Goal: Task Accomplishment & Management: Complete application form

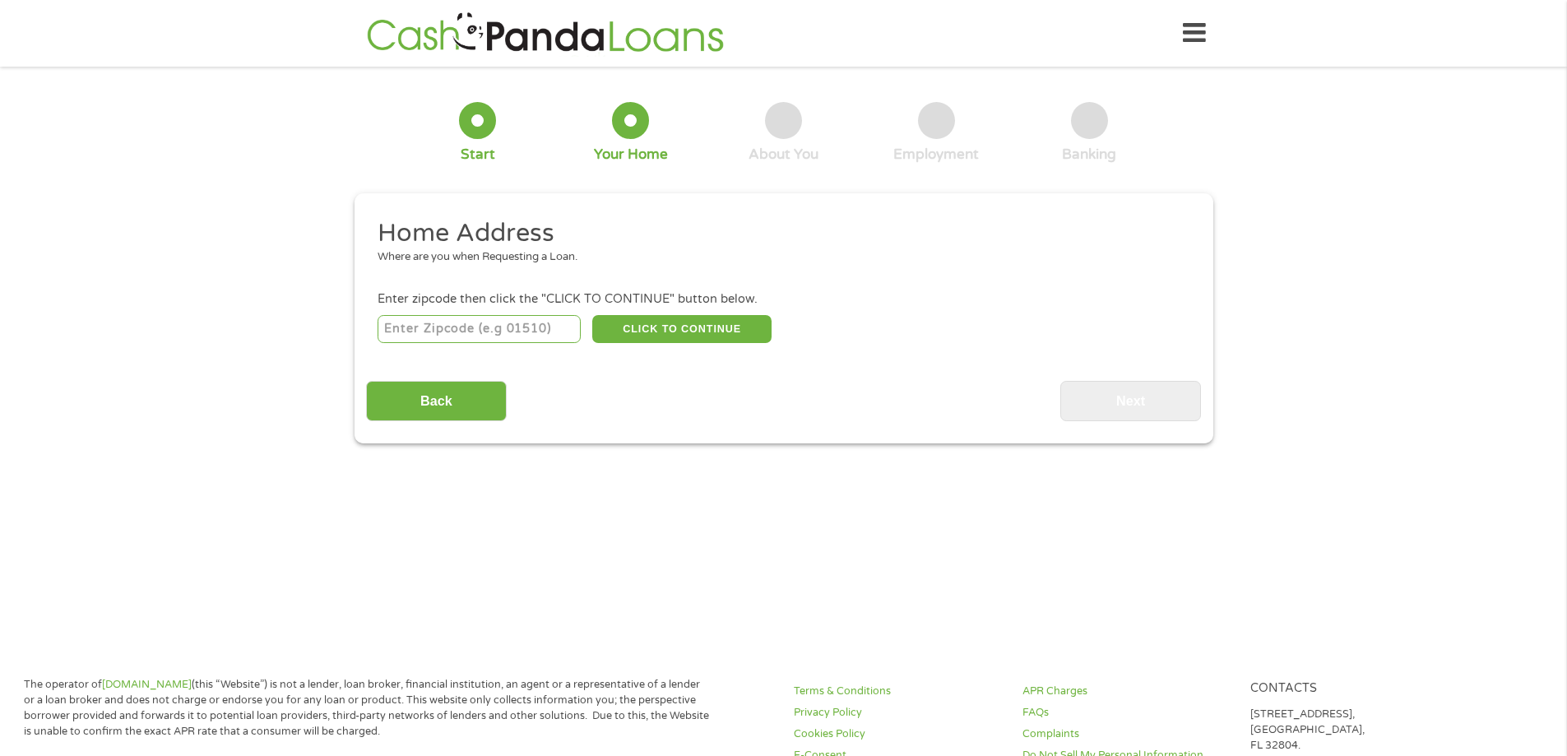
click at [472, 334] on input "number" at bounding box center [479, 329] width 203 height 28
type input "75044"
select select "[US_STATE]"
click at [650, 326] on button "CLICK TO CONTINUE" at bounding box center [681, 329] width 179 height 28
type input "75044"
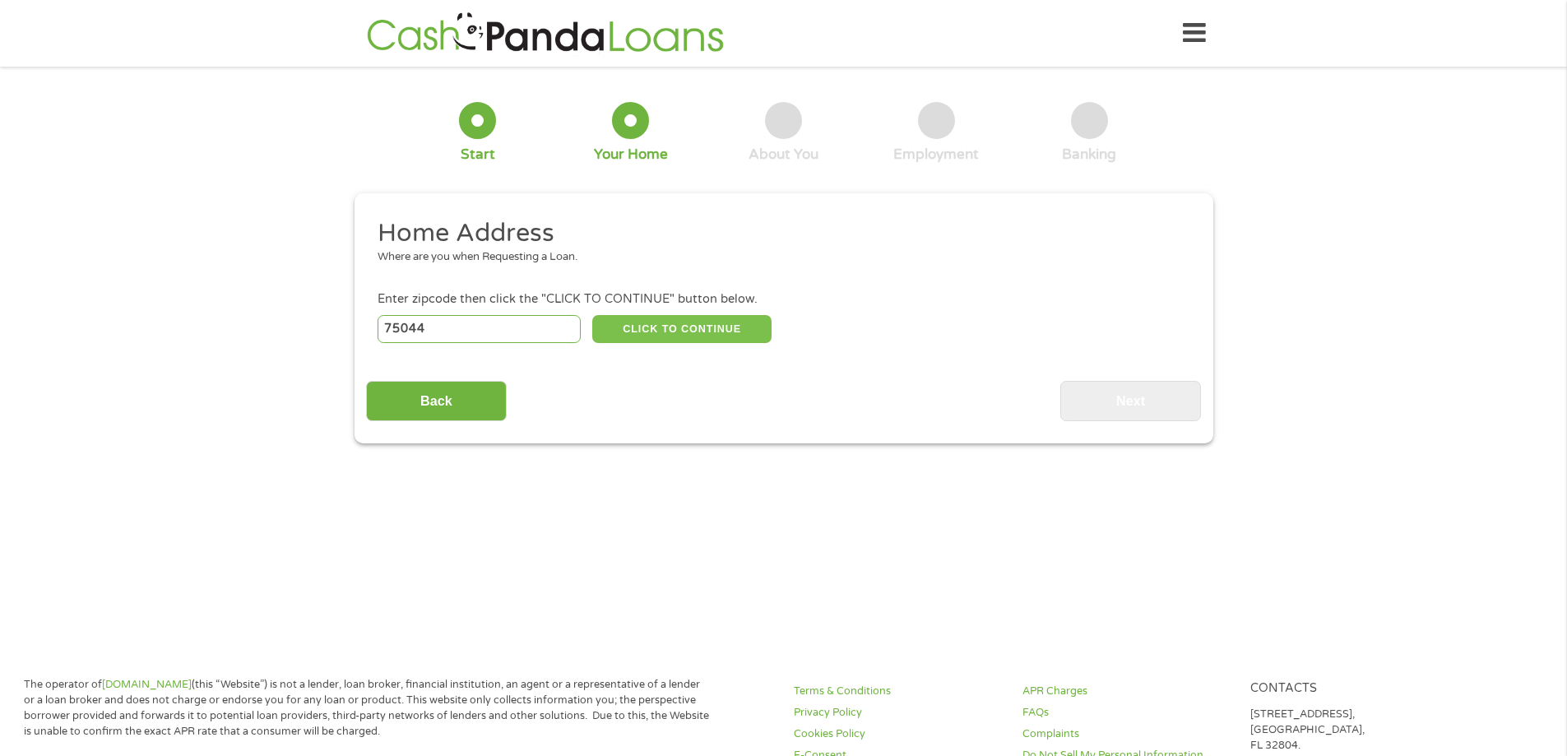
type input "Garland"
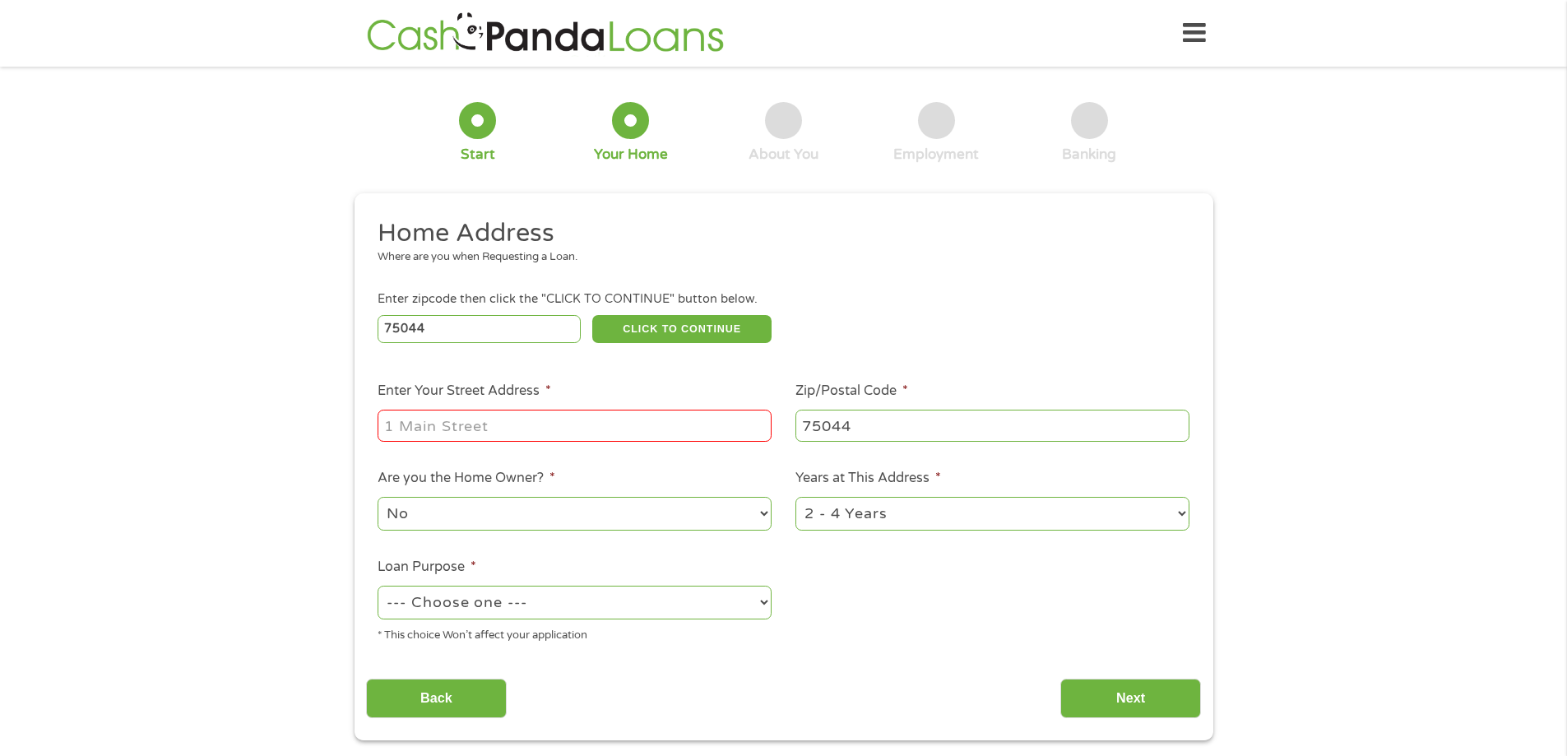
click at [509, 420] on input "Enter Your Street Address *" at bounding box center [575, 425] width 394 height 31
type input "[STREET_ADDRESS]"
click at [877, 525] on select "1 Year or less 1 - 2 Years 2 - 4 Years Over 4 Years" at bounding box center [993, 514] width 394 height 34
select select "60months"
click at [796, 497] on select "1 Year or less 1 - 2 Years 2 - 4 Years Over 4 Years" at bounding box center [993, 514] width 394 height 34
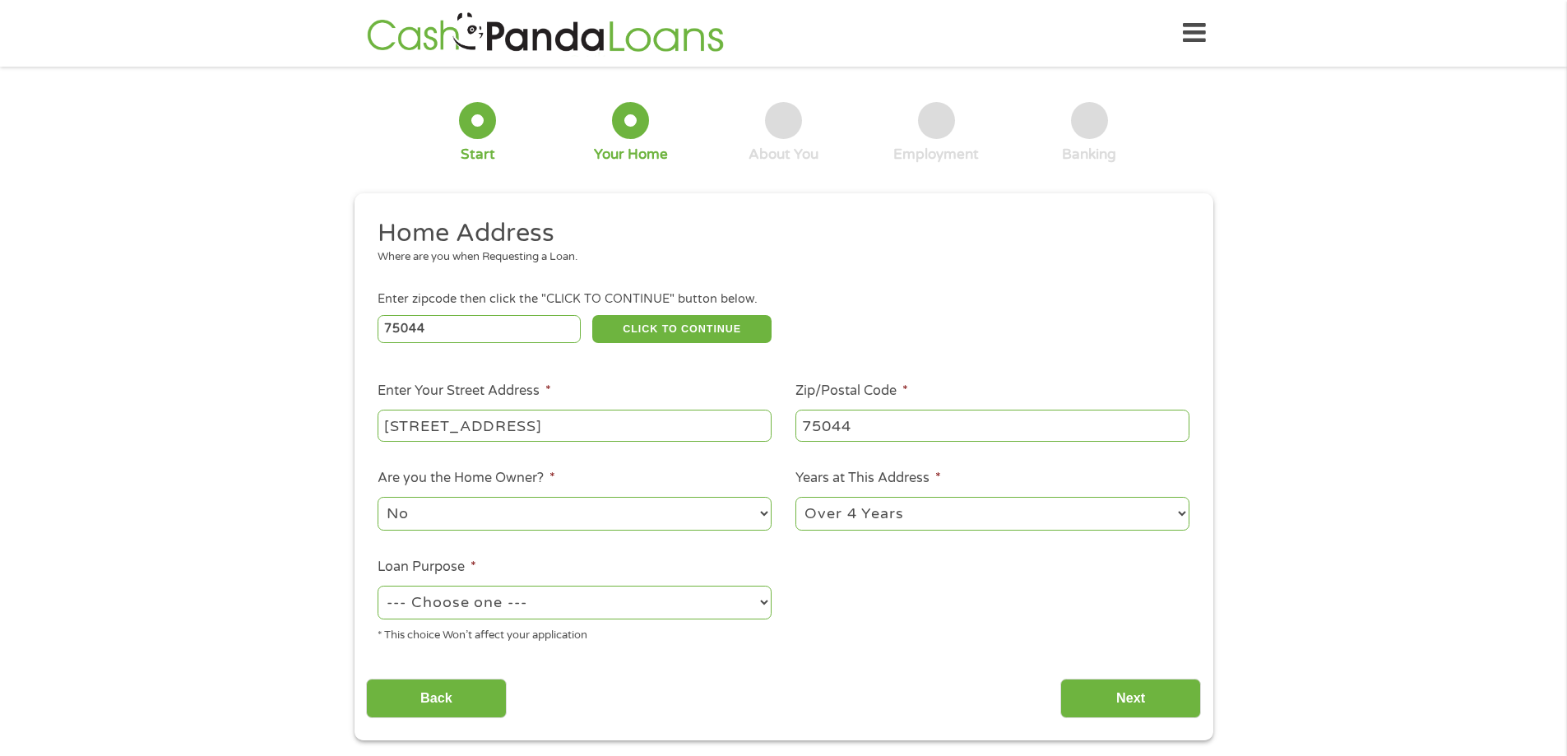
click at [644, 598] on select "--- Choose one --- Pay Bills Debt Consolidation Home Improvement Major Purchase…" at bounding box center [575, 603] width 394 height 34
select select "paybills"
click at [378, 586] on select "--- Choose one --- Pay Bills Debt Consolidation Home Improvement Major Purchase…" at bounding box center [575, 603] width 394 height 34
click at [1100, 690] on input "Next" at bounding box center [1131, 699] width 141 height 40
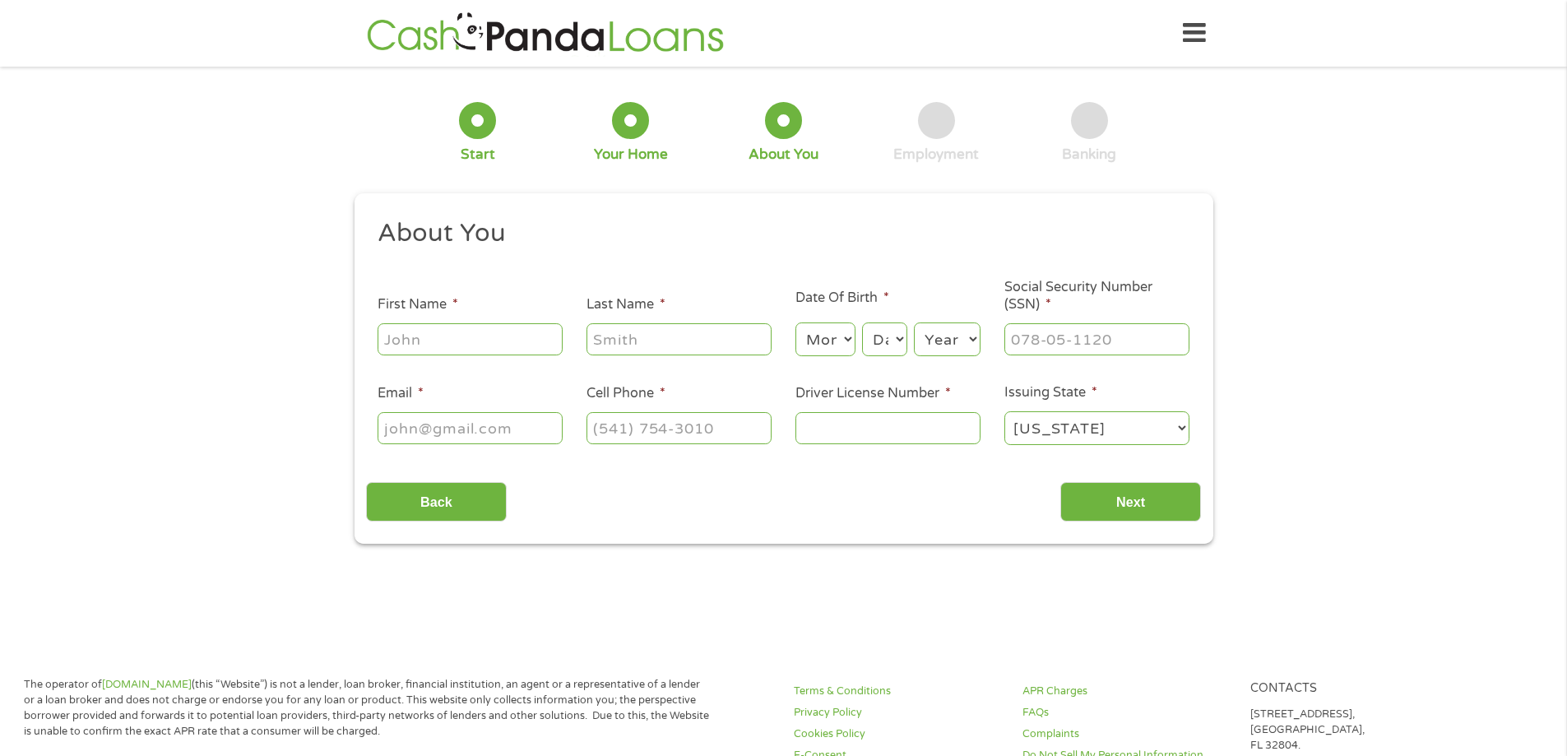
scroll to position [7, 7]
click at [489, 338] on input "First Name *" at bounding box center [470, 338] width 185 height 31
type input "Harmony"
type input "[PERSON_NAME]"
type input "[EMAIL_ADDRESS][DOMAIN_NAME]"
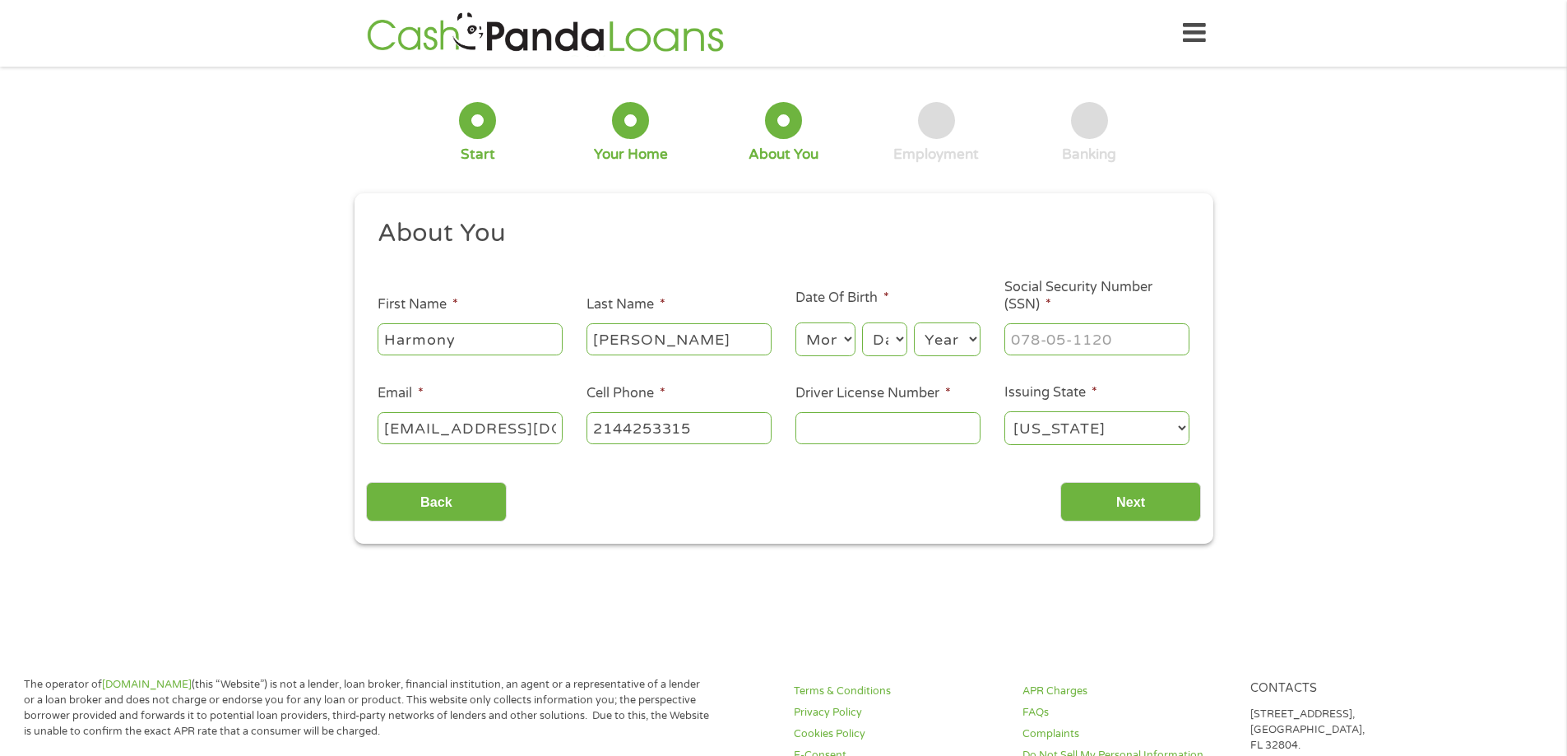
type input "[PHONE_NUMBER]"
click at [812, 344] on select "Month 1 2 3 4 5 6 7 8 9 10 11 12" at bounding box center [826, 340] width 60 height 34
select select "8"
click at [796, 323] on select "Month 1 2 3 4 5 6 7 8 9 10 11 12" at bounding box center [826, 340] width 60 height 34
click at [877, 344] on select "Day 1 2 3 4 5 6 7 8 9 10 11 12 13 14 15 16 17 18 19 20 21 22 23 24 25 26 27 28 …" at bounding box center [884, 340] width 44 height 34
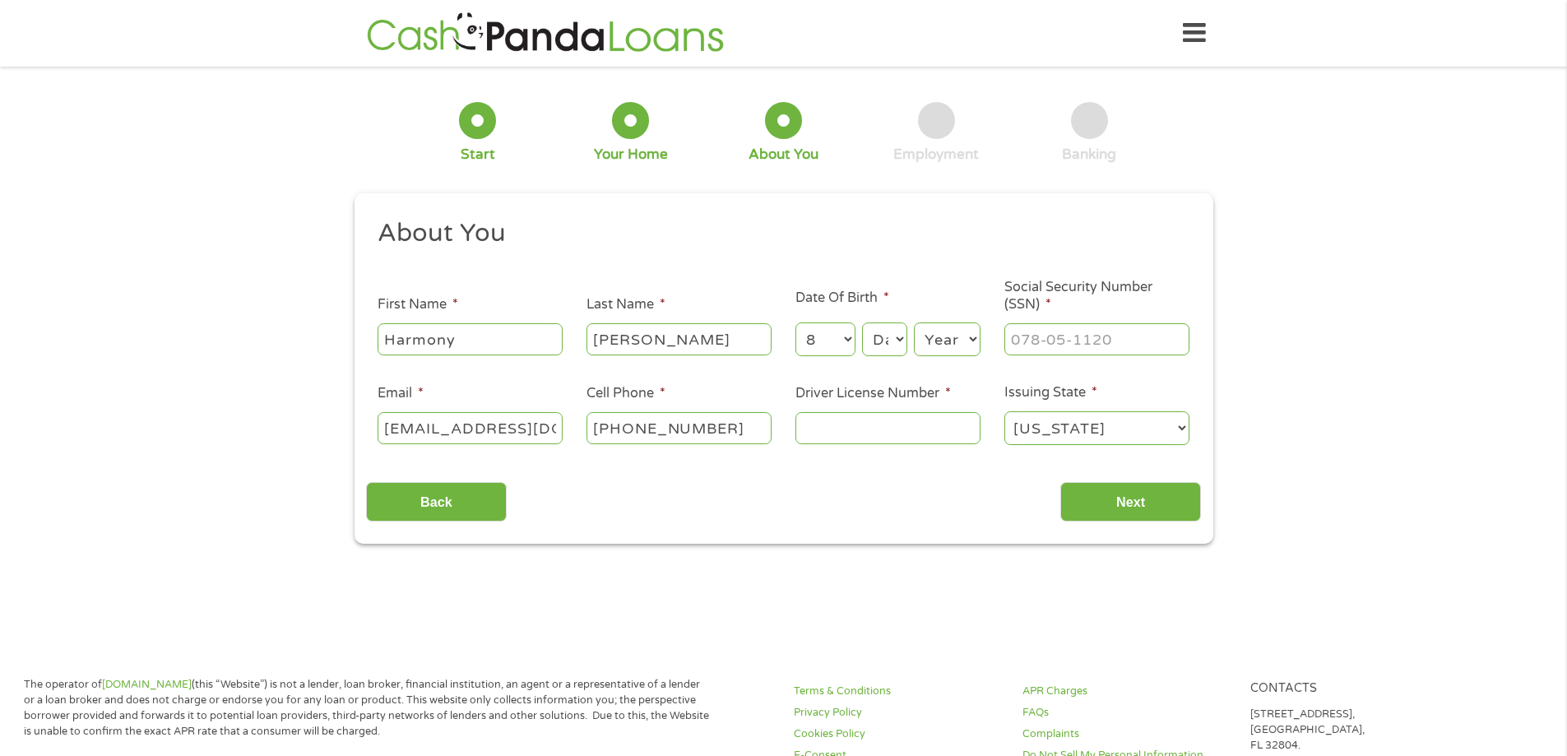
select select "7"
click at [862, 323] on select "Day 1 2 3 4 5 6 7 8 9 10 11 12 13 14 15 16 17 18 19 20 21 22 23 24 25 26 27 28 …" at bounding box center [884, 340] width 44 height 34
click at [943, 337] on select "Year [DATE] 2006 2005 2004 2003 2002 2001 2000 1999 1998 1997 1996 1995 1994 19…" at bounding box center [947, 340] width 67 height 34
select select "1978"
click at [914, 323] on select "Year [DATE] 2006 2005 2004 2003 2002 2001 2000 1999 1998 1997 1996 1995 1994 19…" at bounding box center [947, 340] width 67 height 34
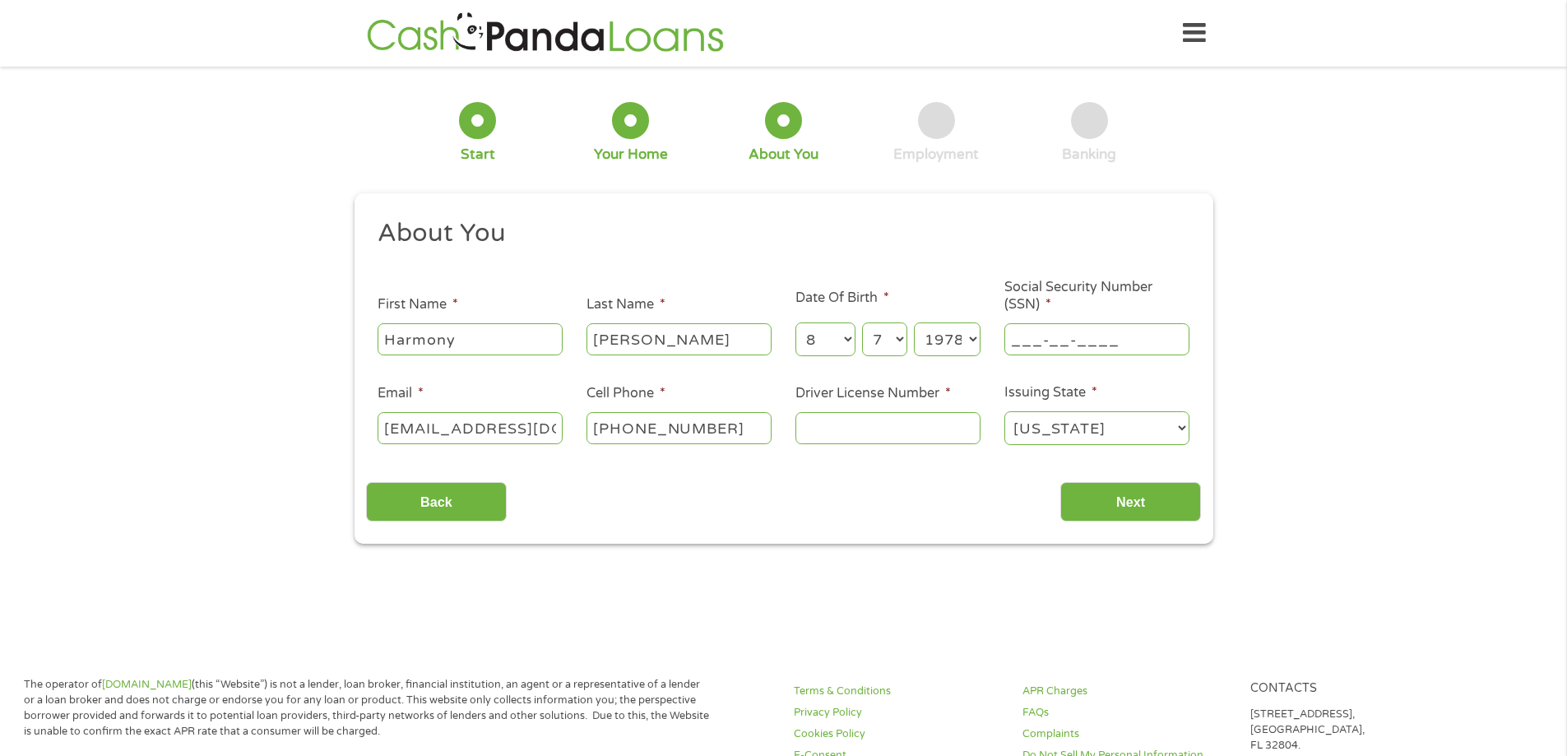
click at [1047, 332] on input "___-__-____" at bounding box center [1097, 338] width 185 height 31
type input "452-91-9677"
click at [844, 438] on input "Driver License Number *" at bounding box center [888, 427] width 185 height 31
type input "15453520"
click at [1111, 498] on input "Next" at bounding box center [1131, 502] width 141 height 40
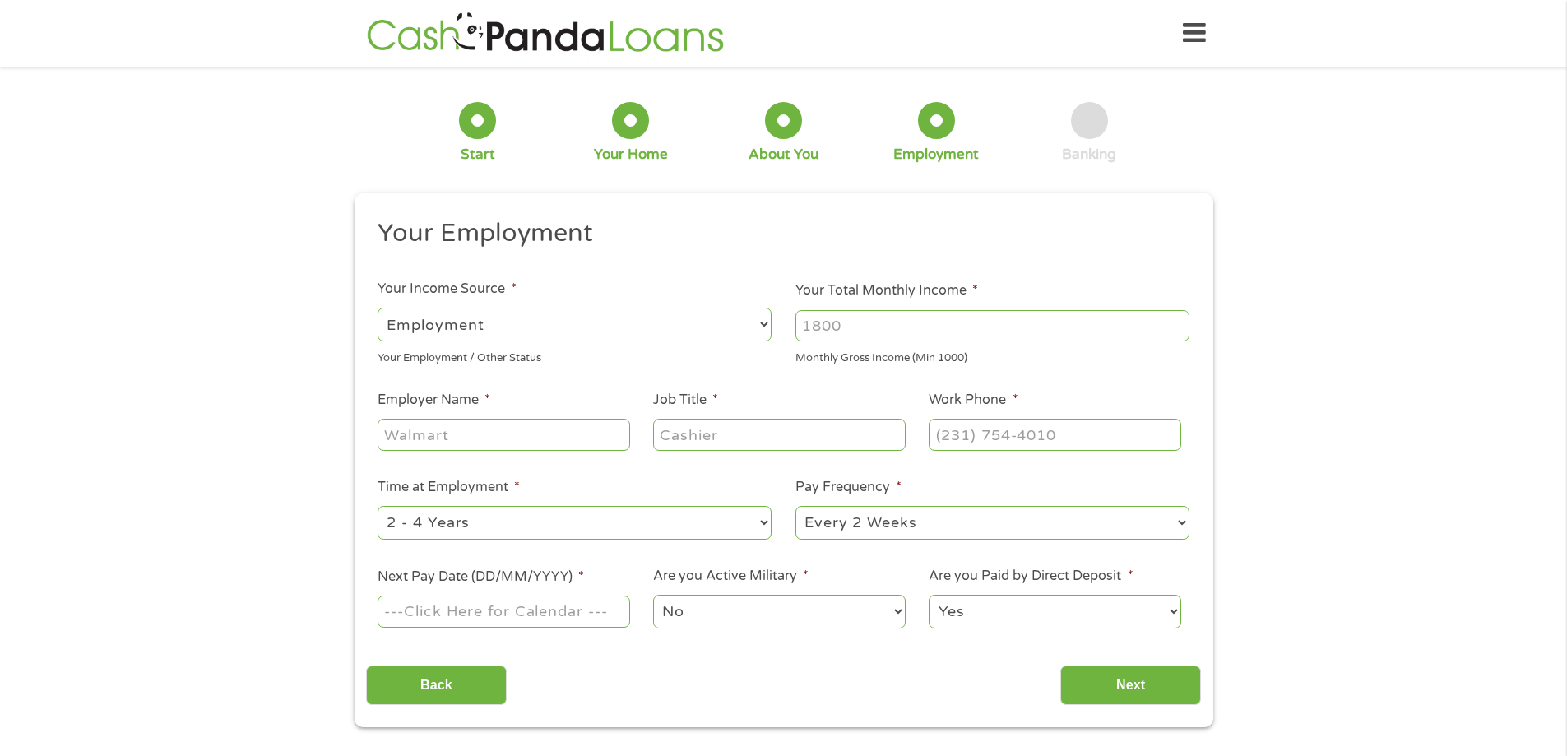
click at [871, 332] on input "Your Total Monthly Income *" at bounding box center [993, 325] width 394 height 31
type input "7000"
click at [453, 430] on input "Employer Name *" at bounding box center [504, 434] width 252 height 31
type input "s"
type input "Service Experts"
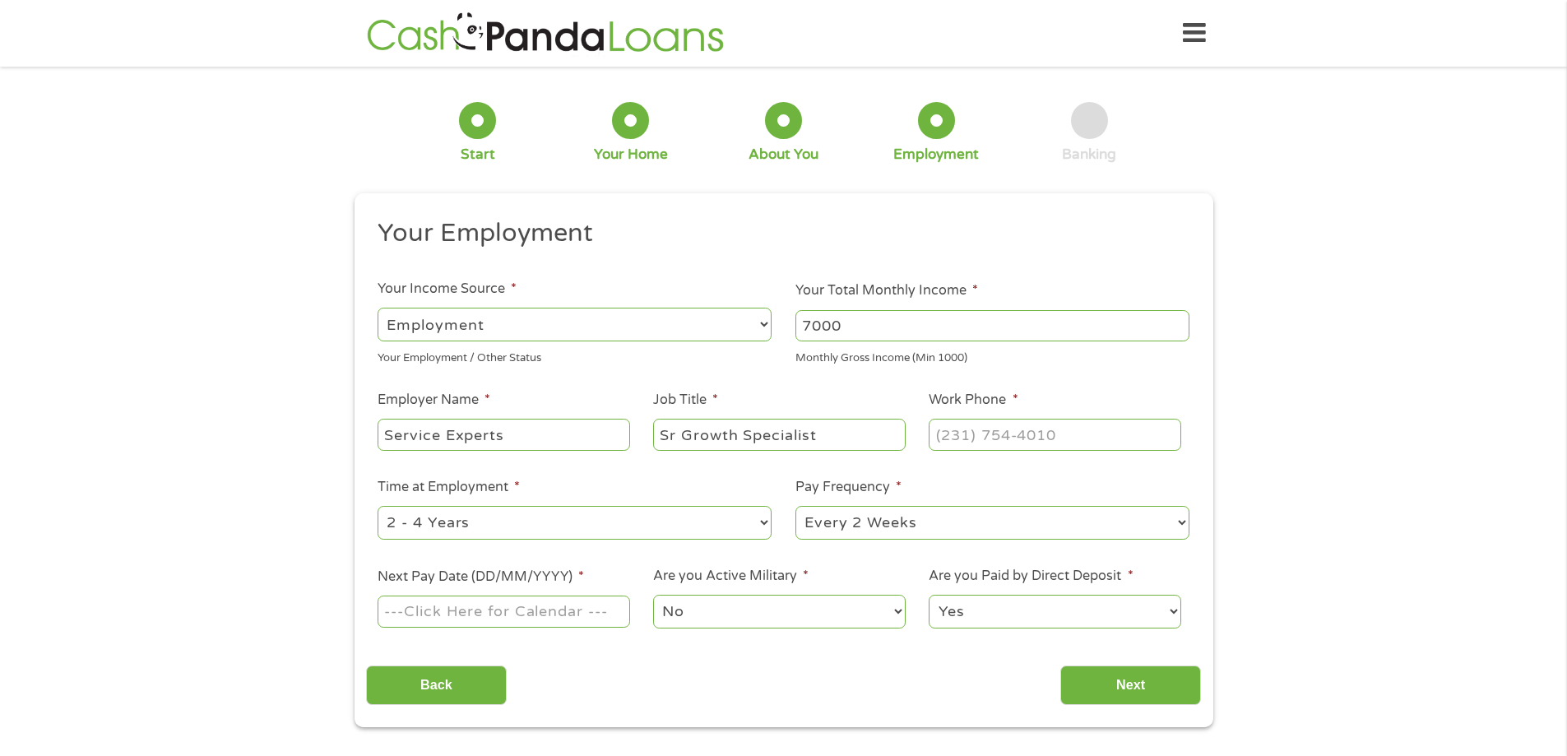
type input "Sr Growth Specialist"
type input "[PHONE_NUMBER]"
click at [424, 525] on select "--- Choose one --- 1 Year or less 1 - 2 Years 2 - 4 Years Over 4 Years" at bounding box center [575, 523] width 394 height 34
select select "60months"
click at [378, 506] on select "--- Choose one --- 1 Year or less 1 - 2 Years 2 - 4 Years Over 4 Years" at bounding box center [575, 523] width 394 height 34
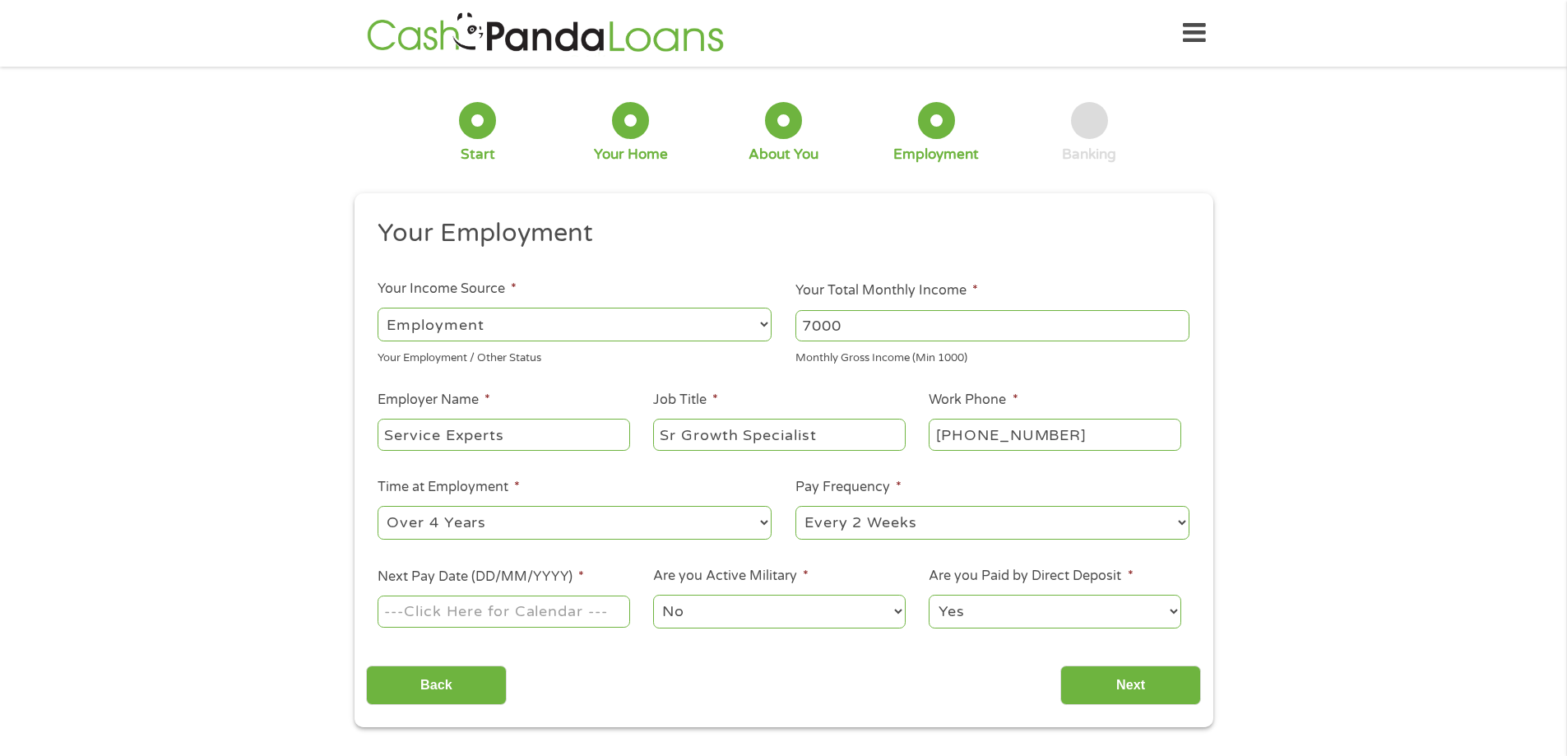
click at [857, 525] on select "--- Choose one --- Every 2 Weeks Every Week Monthly Semi-Monthly" at bounding box center [993, 523] width 394 height 34
select select "semimonthly"
click at [796, 506] on select "--- Choose one --- Every 2 Weeks Every Week Monthly Semi-Monthly" at bounding box center [993, 523] width 394 height 34
click at [546, 616] on input "Next Pay Date (DD/MM/YYYY) *" at bounding box center [504, 611] width 252 height 31
type input "[DATE]"
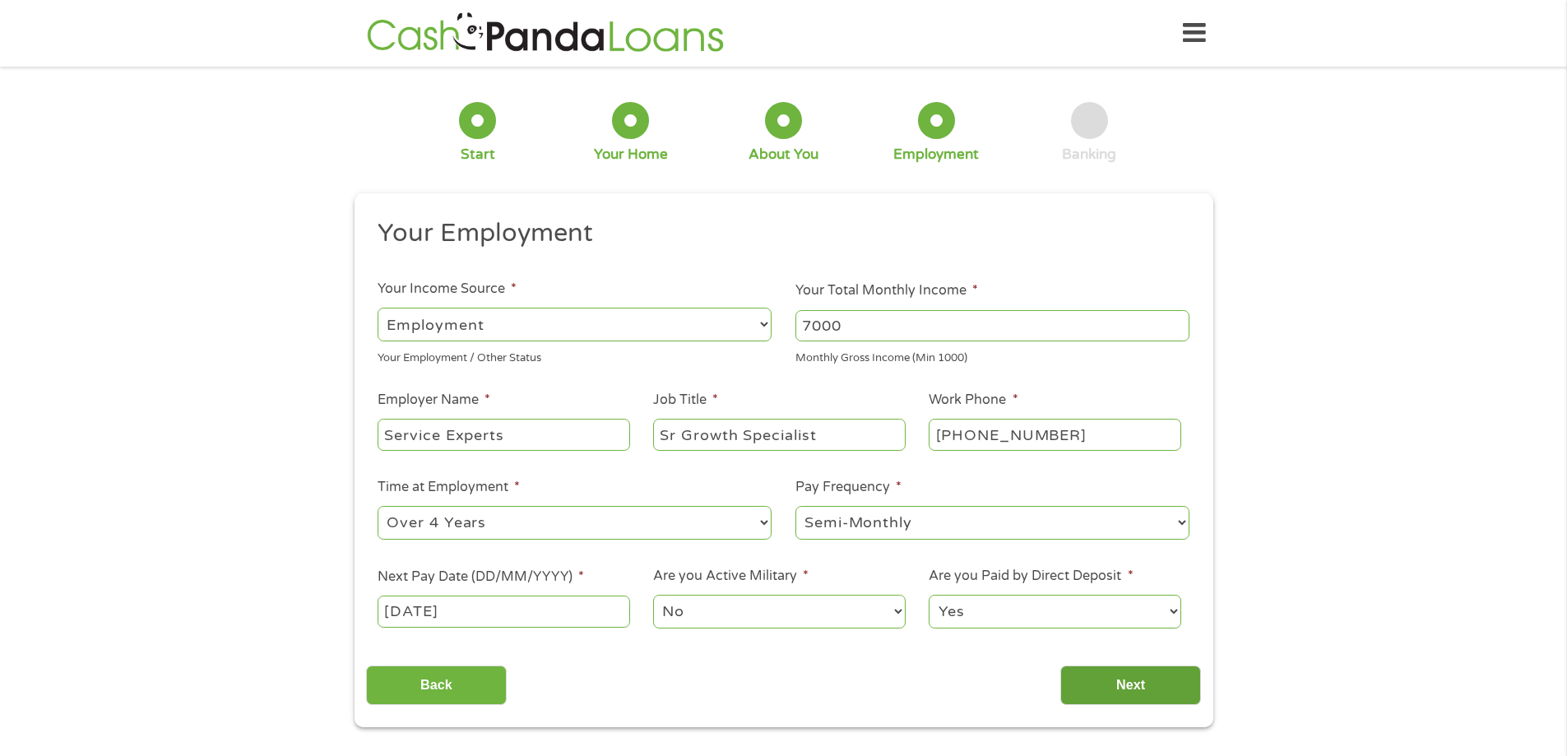
click at [1119, 668] on input "Next" at bounding box center [1131, 686] width 141 height 40
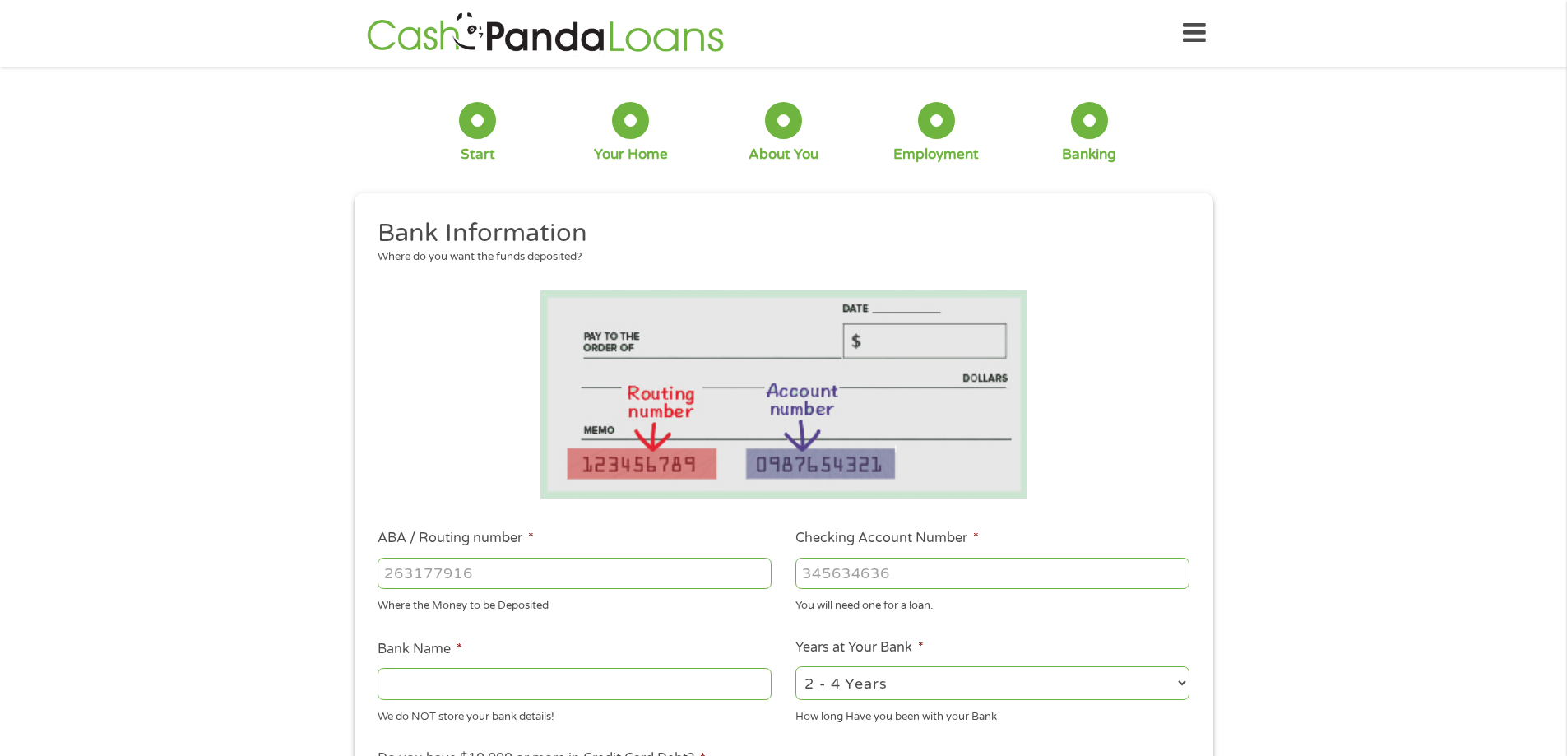
click at [553, 569] on input "ABA / Routing number *" at bounding box center [575, 573] width 394 height 31
type input "111900659"
type input "[PERSON_NAME] FARGO BANK"
type input "111900659"
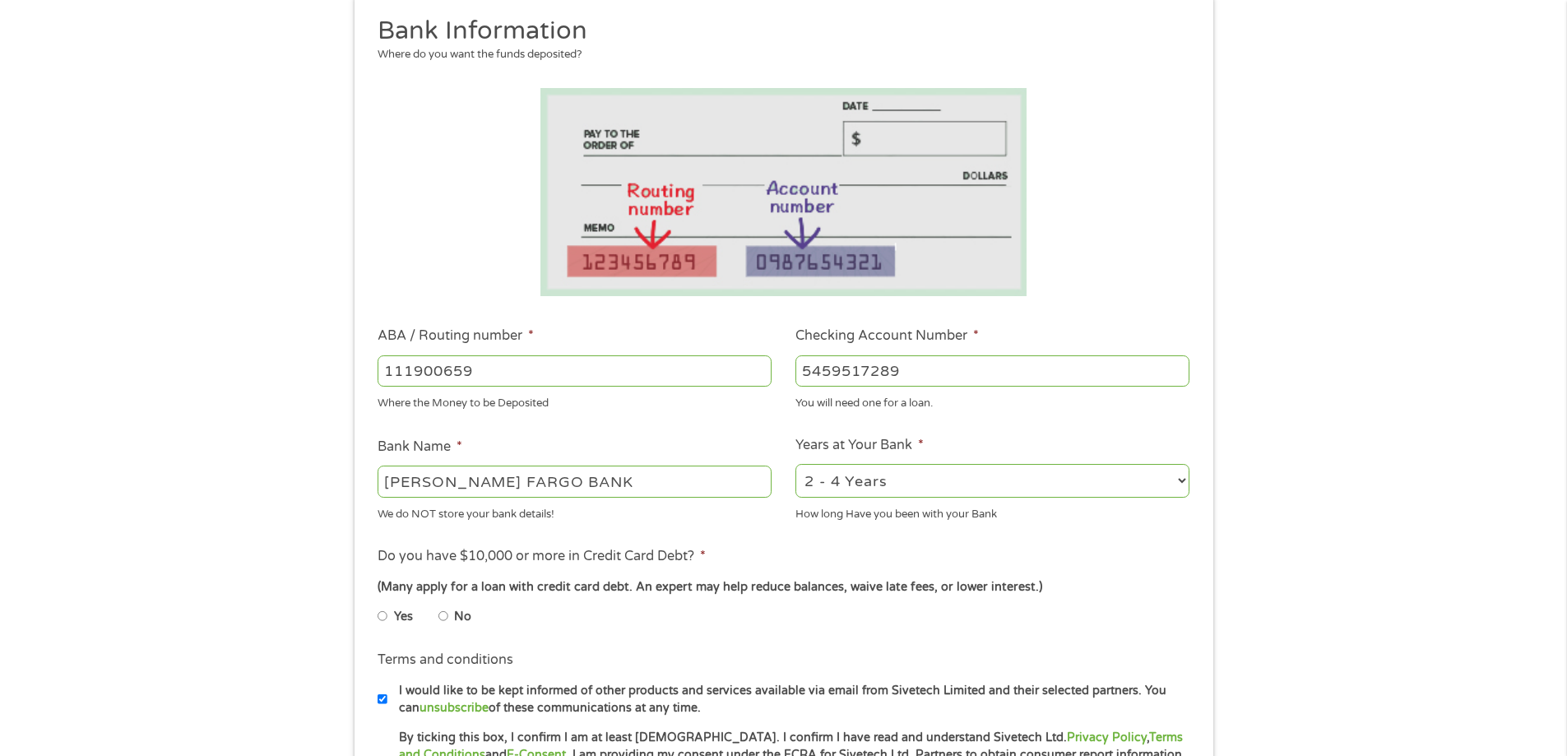
scroll to position [267, 0]
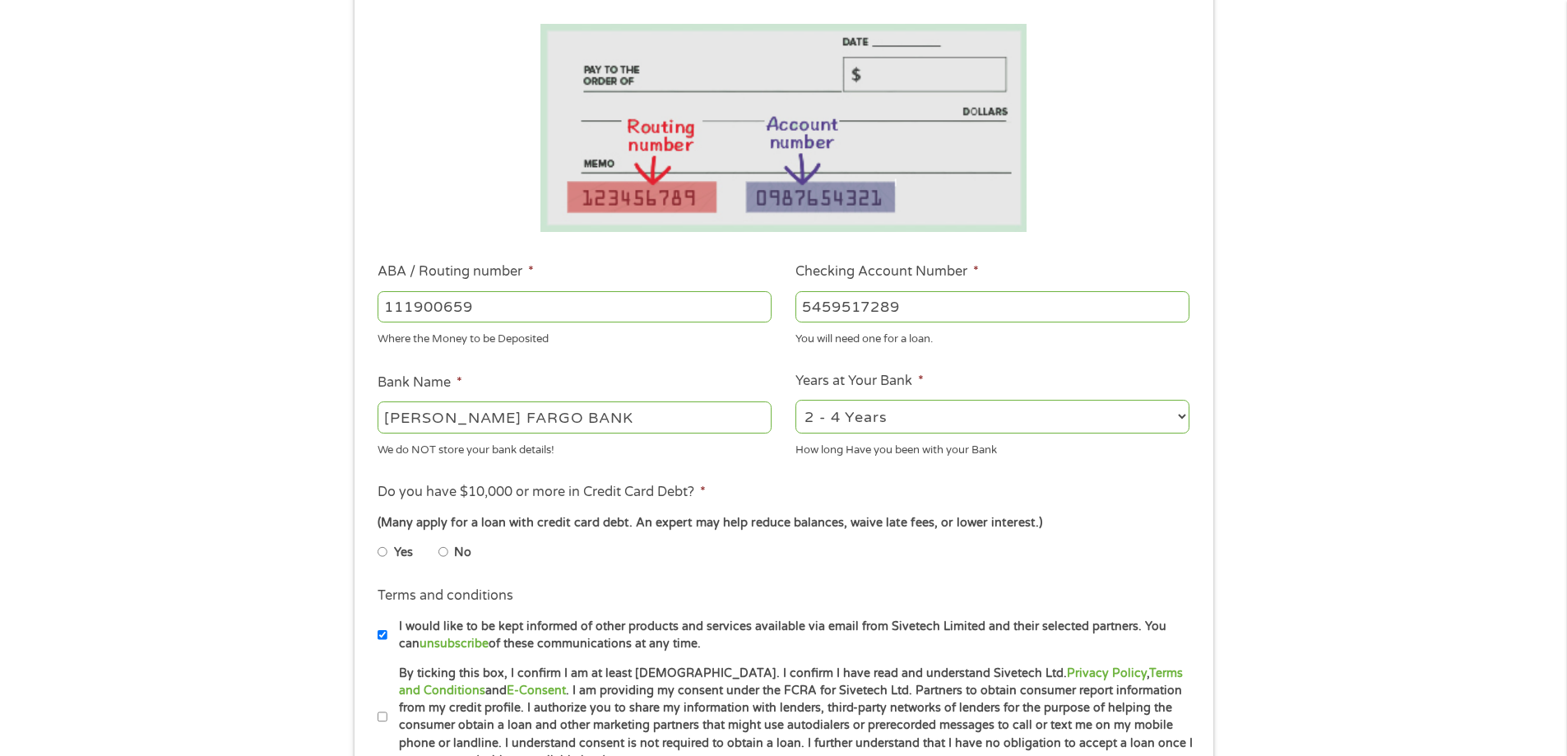
type input "5459517289"
click at [444, 550] on input "No" at bounding box center [444, 552] width 10 height 26
radio input "true"
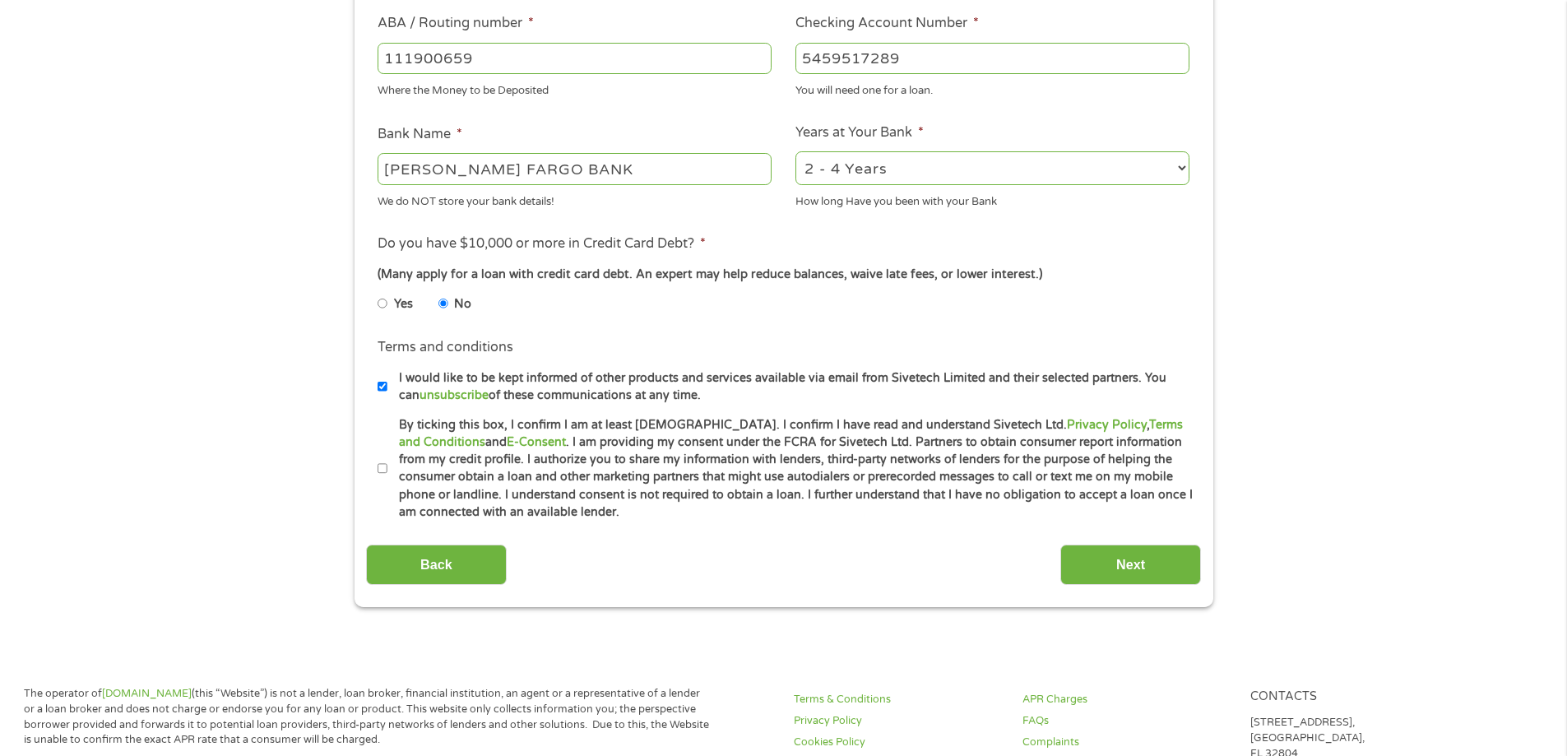
scroll to position [516, 0]
click at [386, 467] on input "By ticking this box, I confirm I am at least [DEMOGRAPHIC_DATA]. I confirm I ha…" at bounding box center [383, 468] width 10 height 26
checkbox input "true"
click at [1086, 561] on input "Next" at bounding box center [1131, 564] width 141 height 40
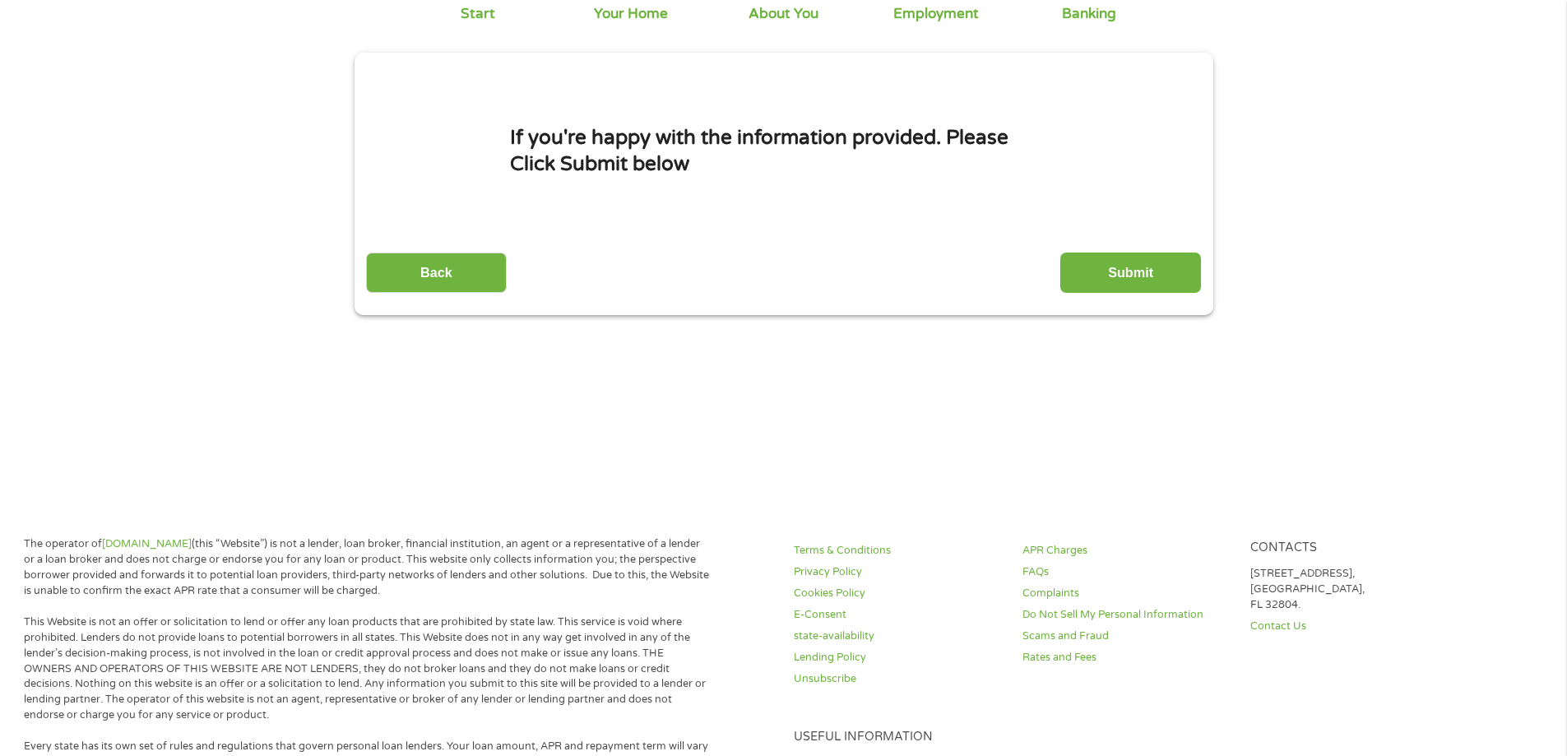
scroll to position [0, 0]
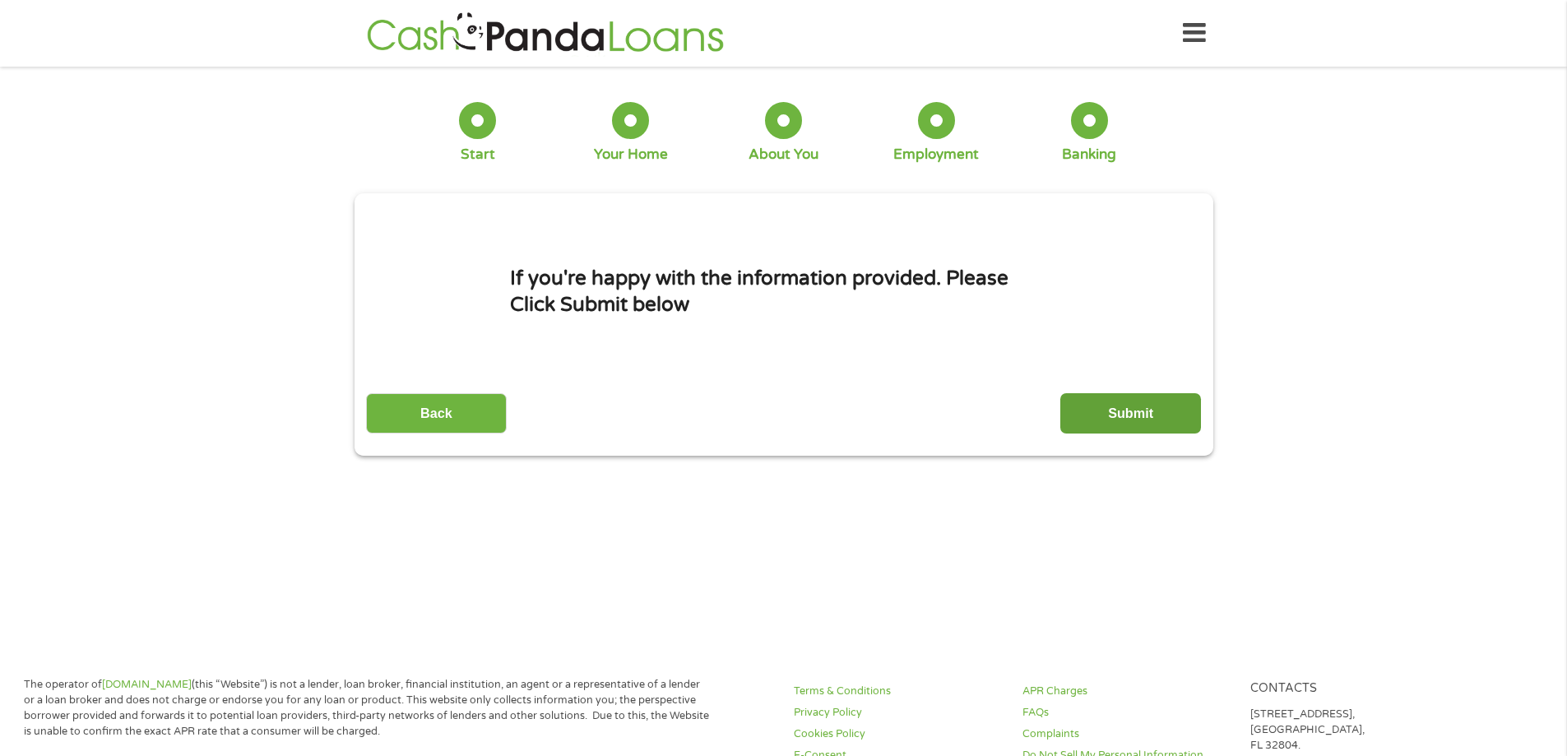
click at [1161, 402] on input "Submit" at bounding box center [1131, 413] width 141 height 40
